Goal: Task Accomplishment & Management: Use online tool/utility

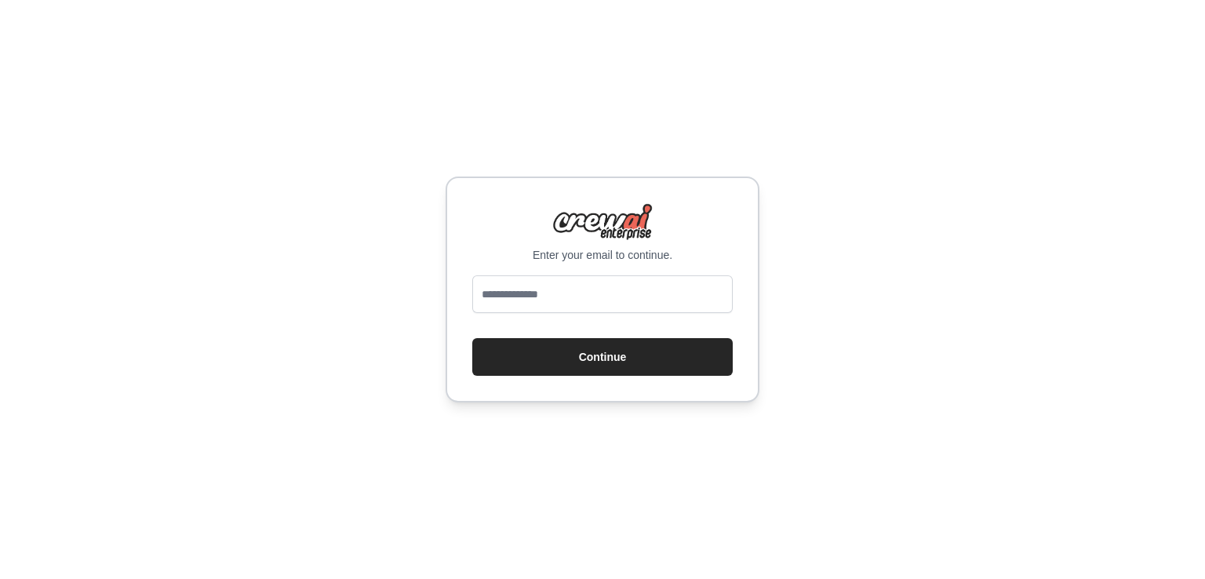
click at [651, 304] on input "email" at bounding box center [602, 294] width 260 height 38
type input "**********"
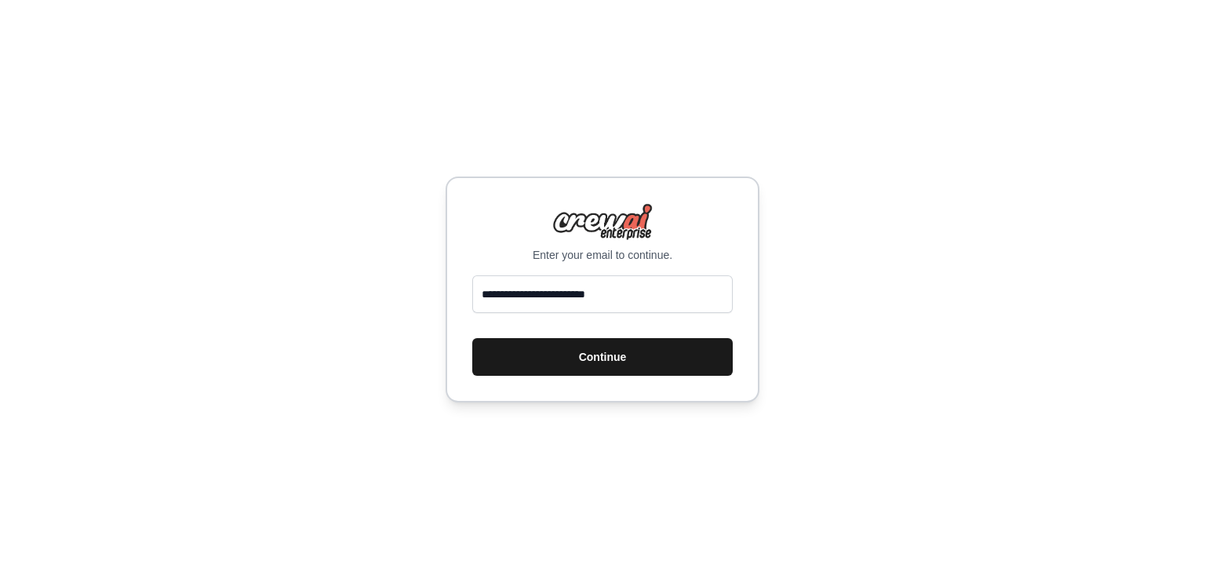
click at [649, 362] on button "Continue" at bounding box center [602, 357] width 260 height 38
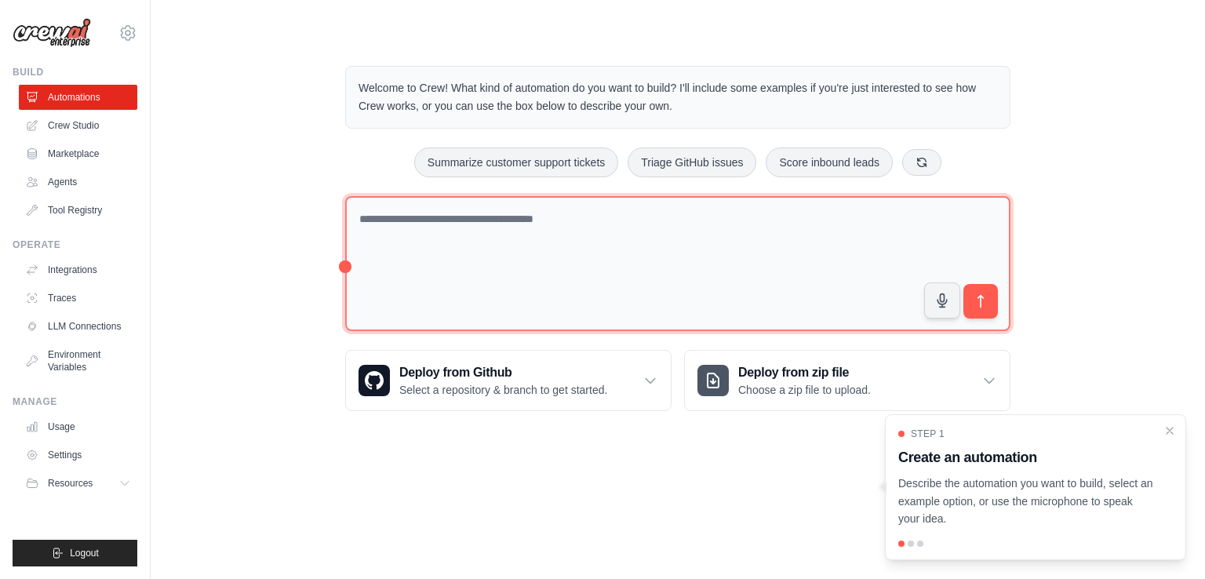
click at [623, 242] on textarea at bounding box center [677, 264] width 665 height 136
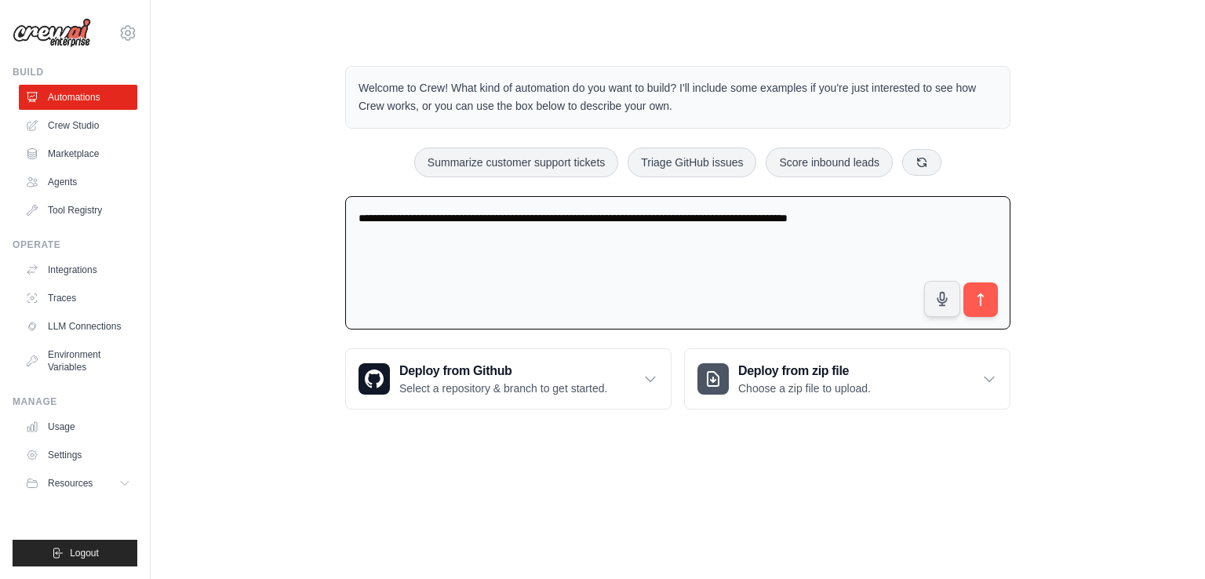
type textarea "**********"
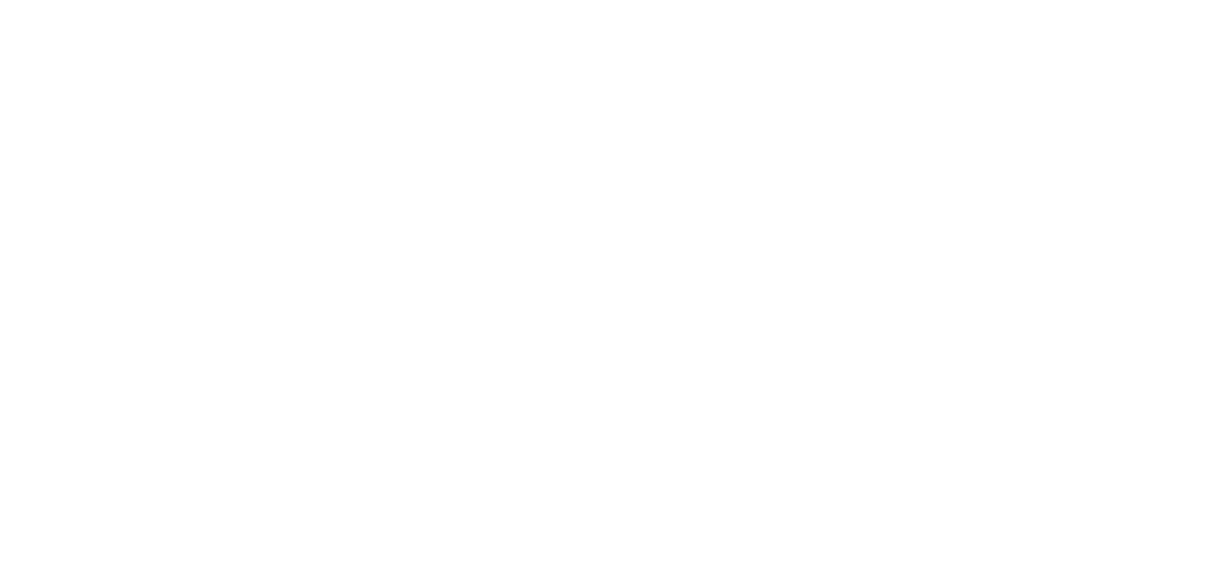
click at [981, 0] on html at bounding box center [602, 0] width 1205 height 0
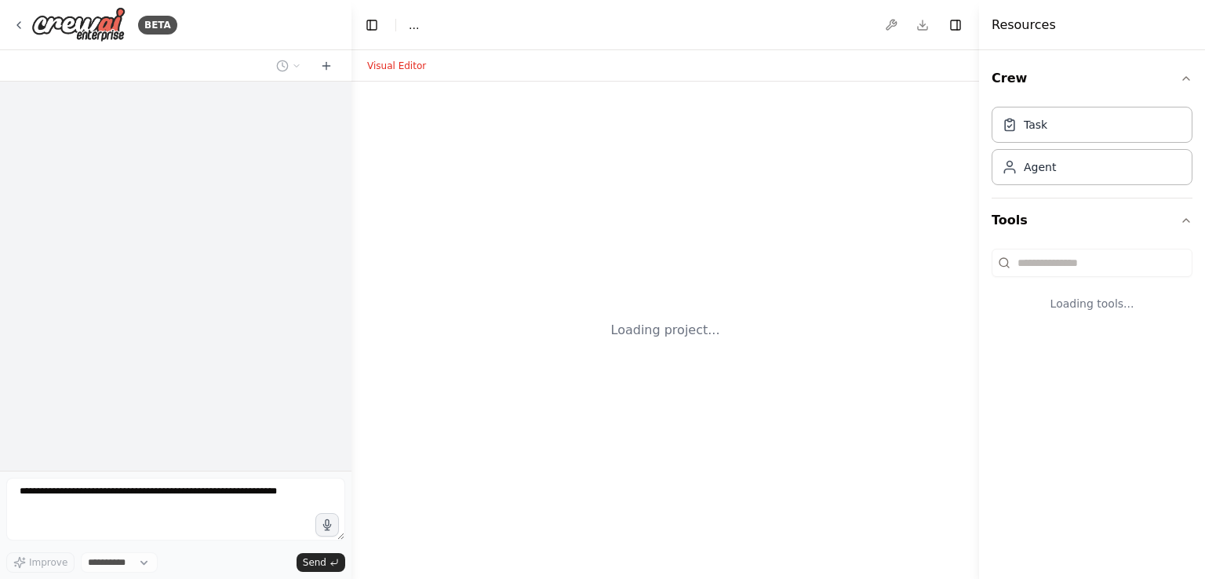
select select "****"
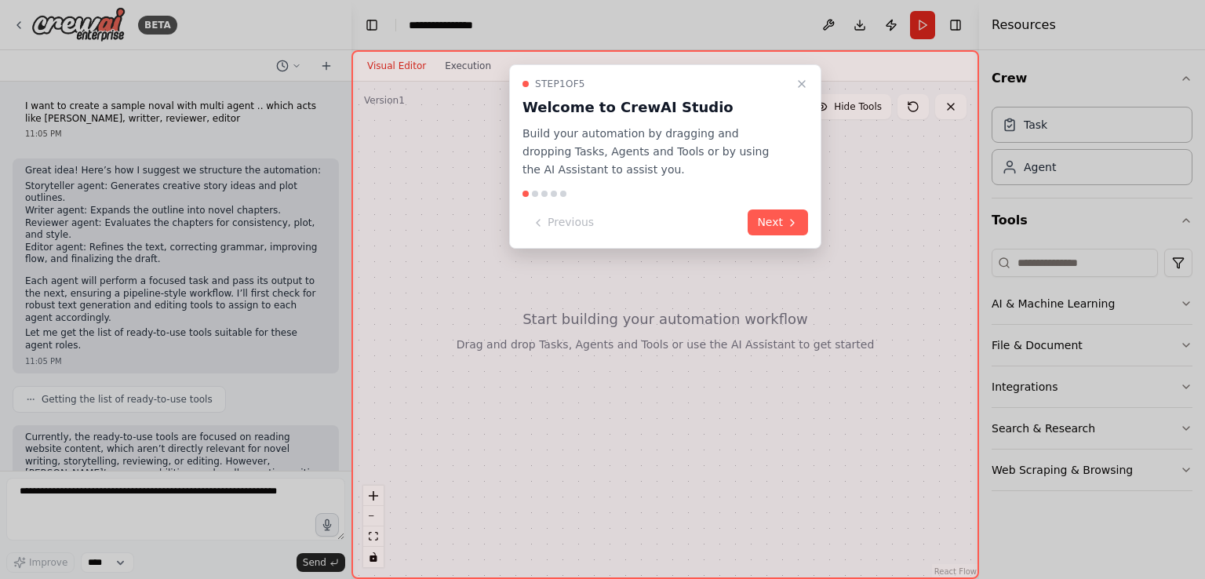
scroll to position [130, 0]
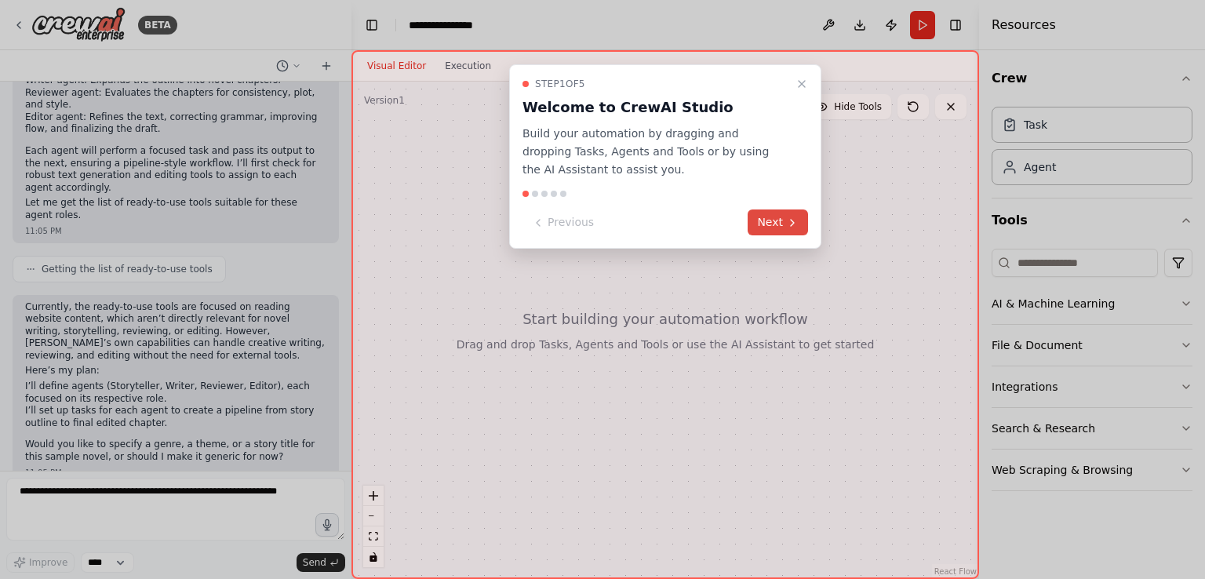
click at [772, 218] on button "Next" at bounding box center [778, 222] width 60 height 26
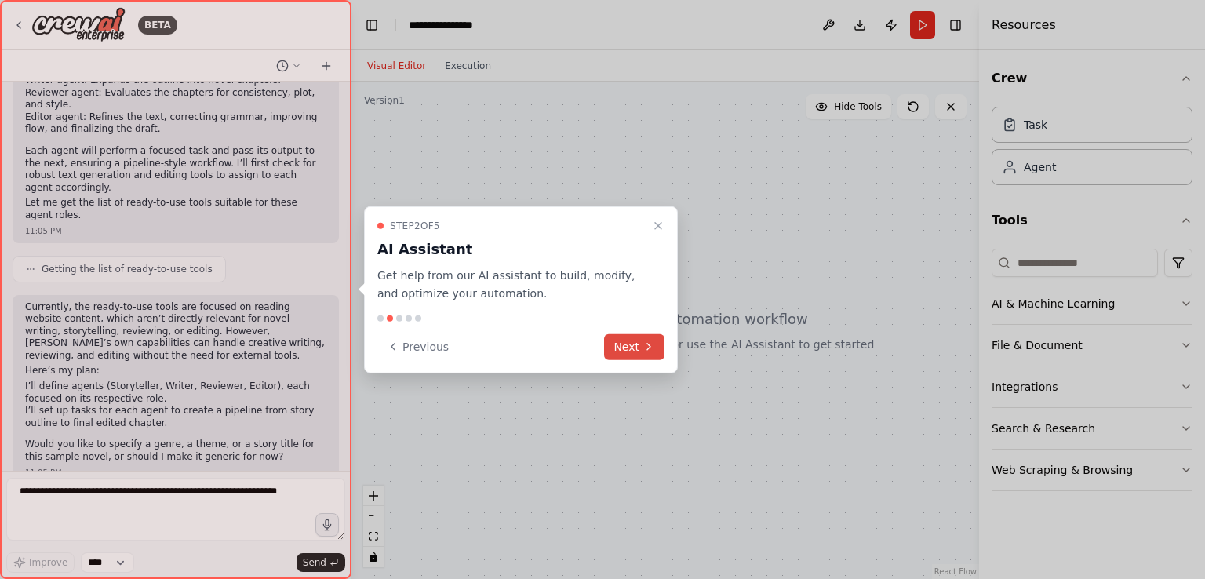
click at [624, 344] on button "Next" at bounding box center [634, 346] width 60 height 26
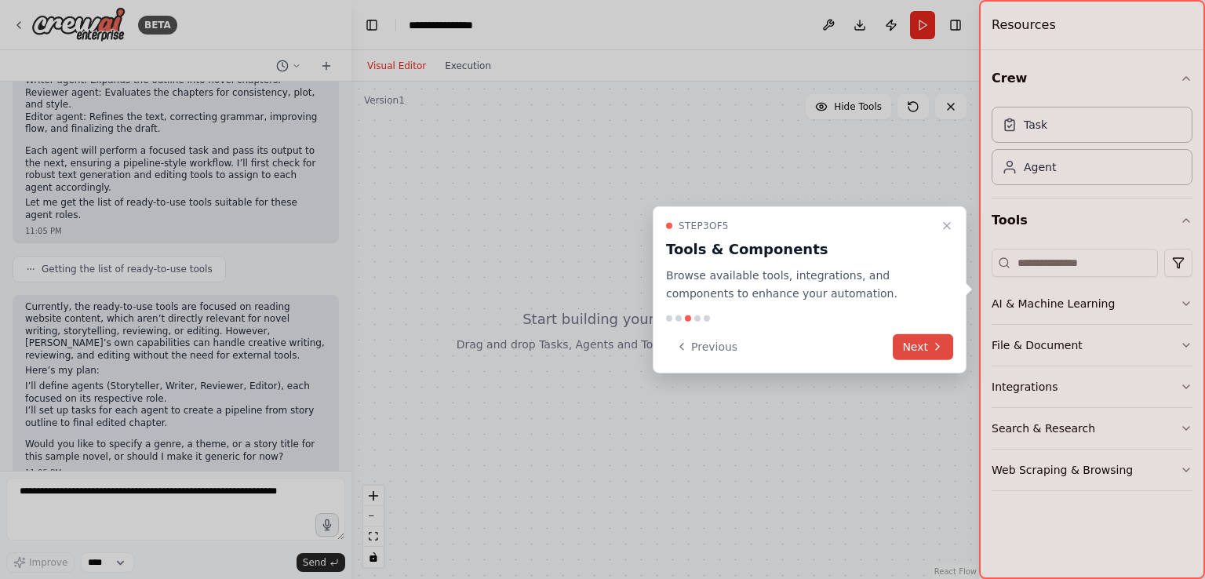
click at [920, 345] on button "Next" at bounding box center [923, 346] width 60 height 26
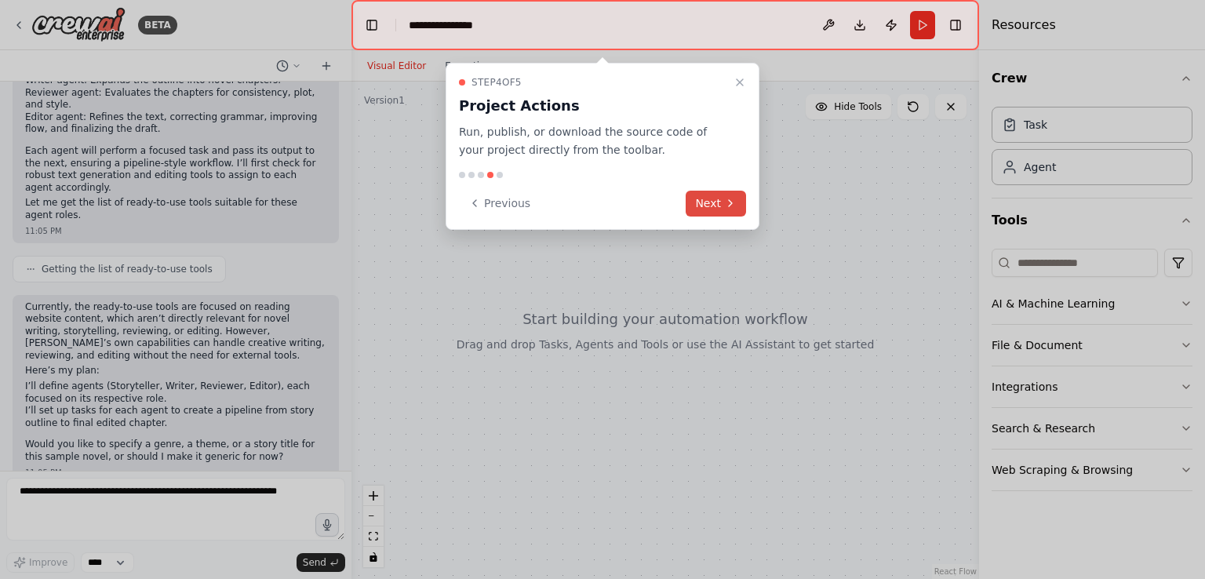
click at [716, 208] on button "Next" at bounding box center [716, 204] width 60 height 26
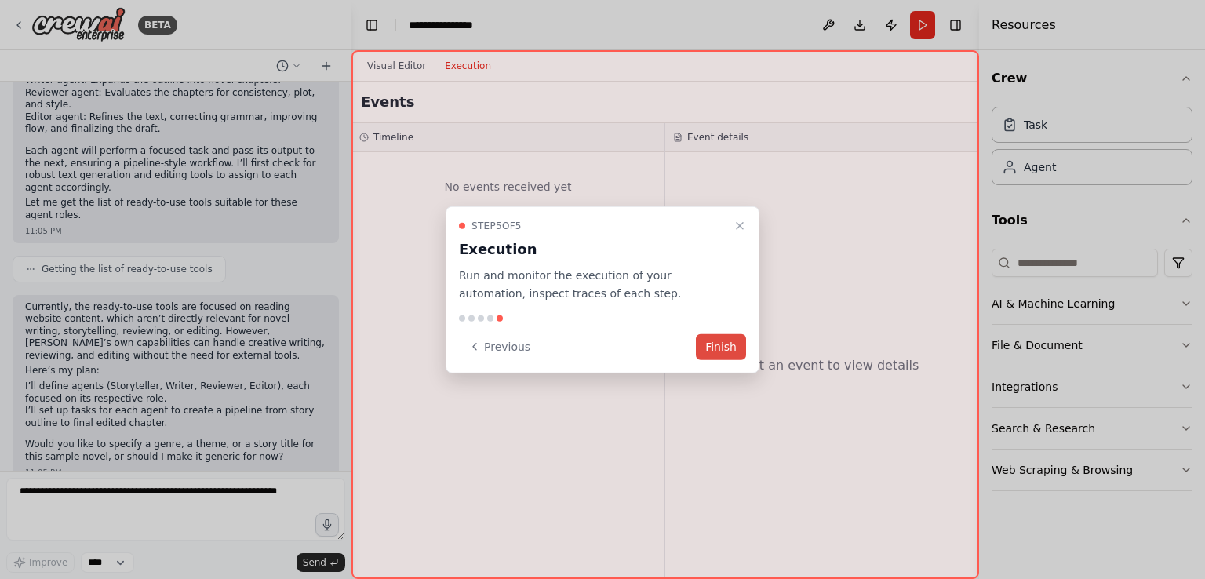
click at [732, 344] on button "Finish" at bounding box center [721, 346] width 50 height 26
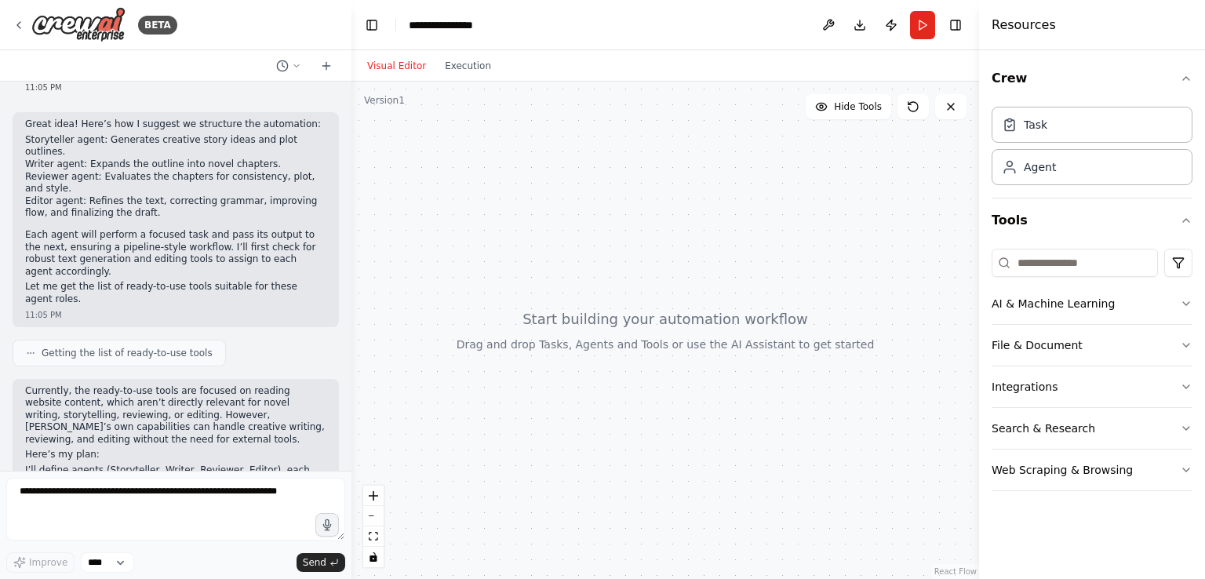
scroll to position [0, 0]
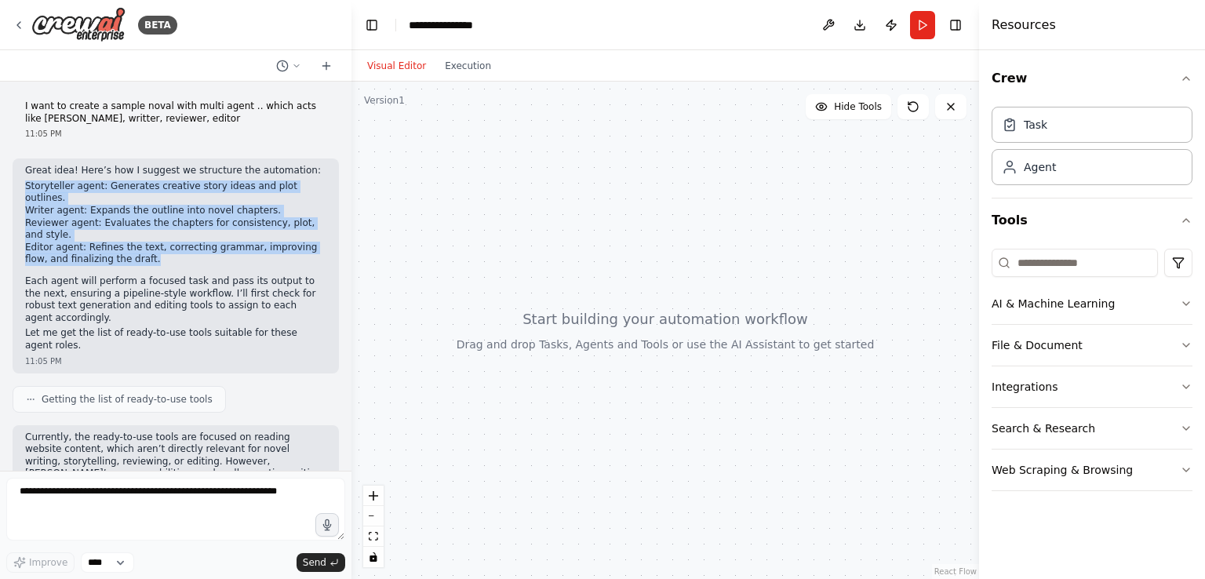
drag, startPoint x: 25, startPoint y: 184, endPoint x: 273, endPoint y: 246, distance: 255.7
click at [273, 246] on ul "Storyteller agent: Generates creative story ideas and plot outlines. Writer age…" at bounding box center [175, 223] width 301 height 86
click at [855, 224] on div at bounding box center [665, 330] width 628 height 497
click at [458, 65] on button "Execution" at bounding box center [467, 65] width 65 height 19
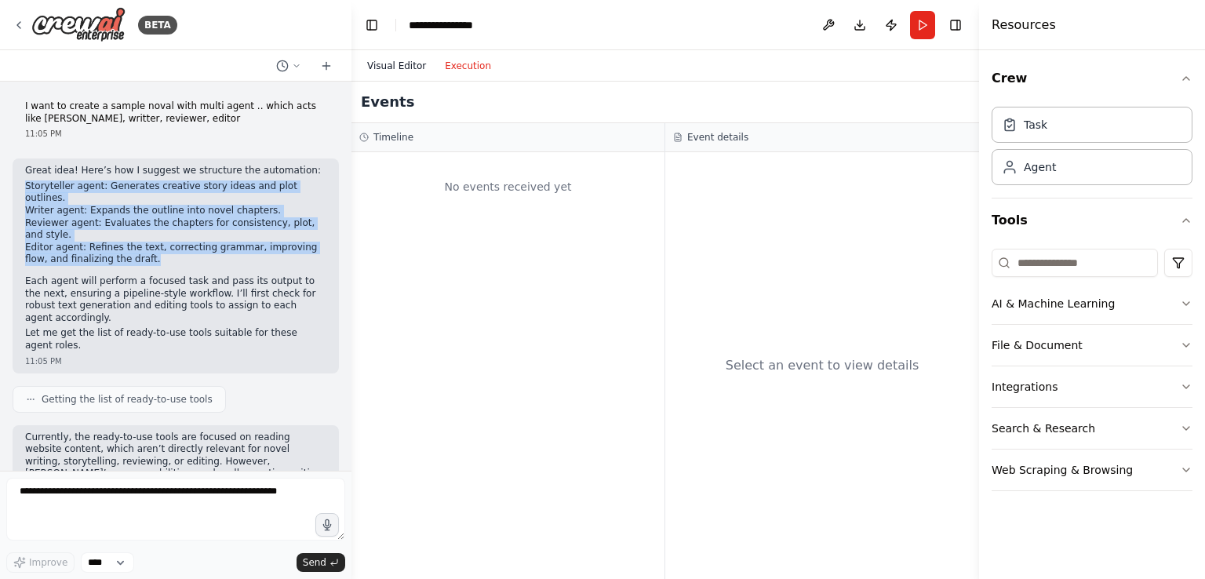
click at [376, 57] on button "Visual Editor" at bounding box center [397, 65] width 78 height 19
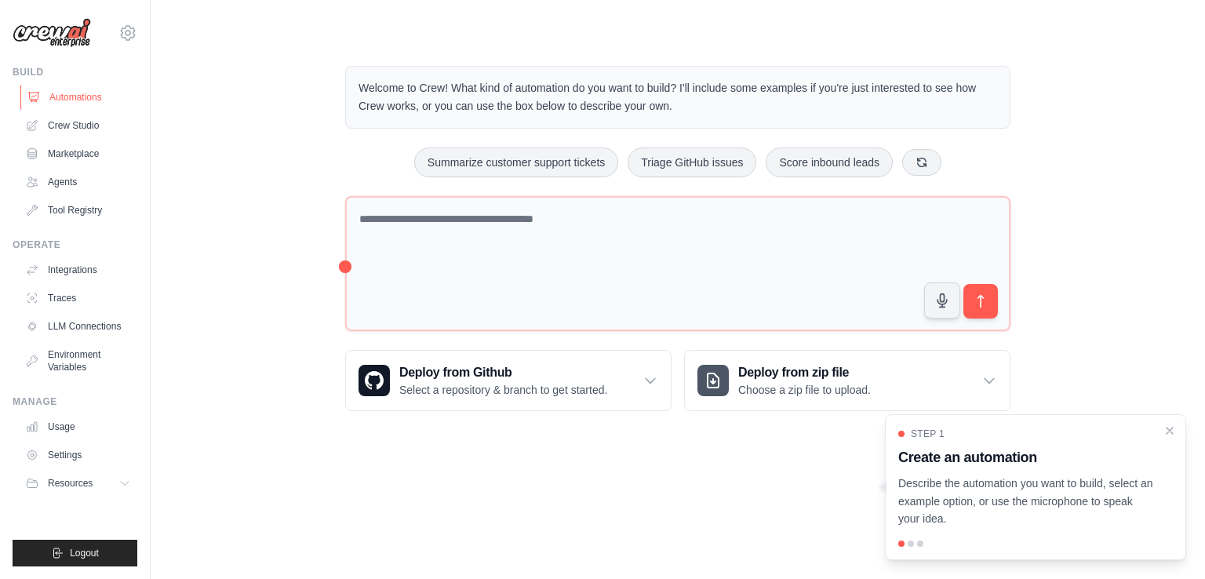
click at [92, 95] on link "Automations" at bounding box center [79, 97] width 118 height 25
